Goal: Navigation & Orientation: Go to known website

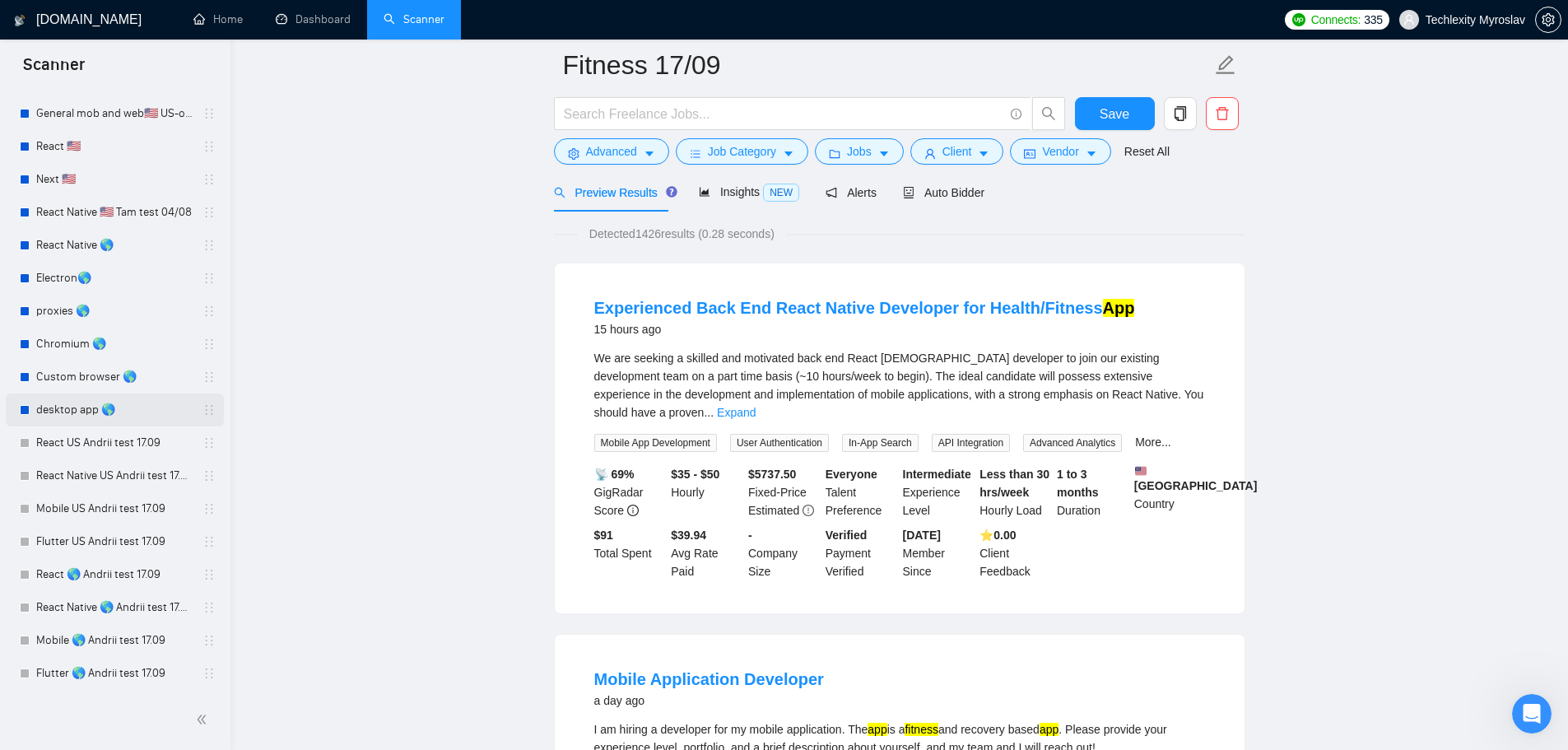
scroll to position [83, 0]
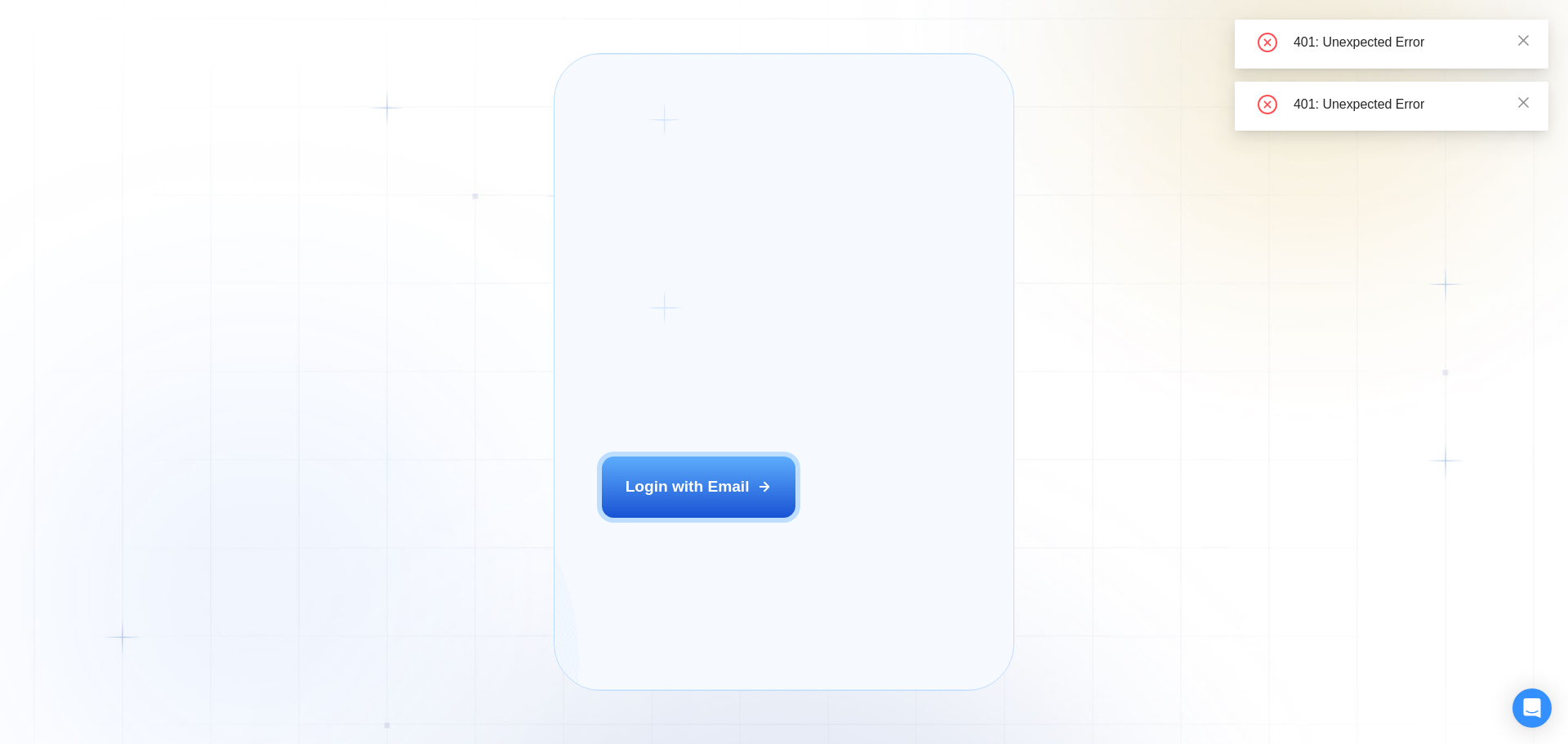
click at [924, 254] on h2 "The next generation of lead generation." at bounding box center [996, 265] width 220 height 173
